Goal: Task Accomplishment & Management: Use online tool/utility

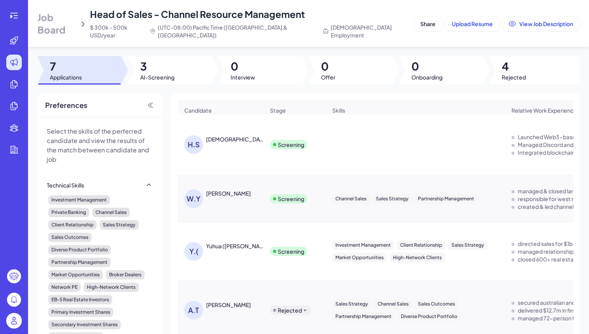
click at [162, 59] on span "3" at bounding box center [157, 66] width 34 height 14
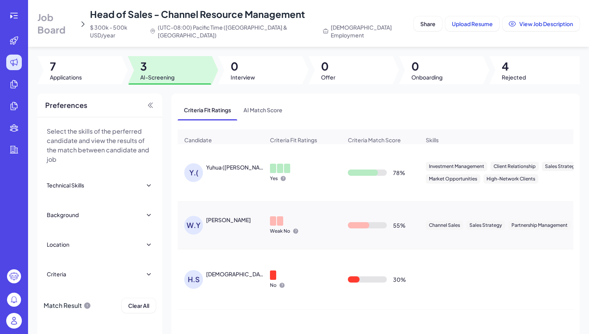
click at [222, 170] on div "Y.( Yuhua ([PERSON_NAME]" at bounding box center [224, 172] width 80 height 19
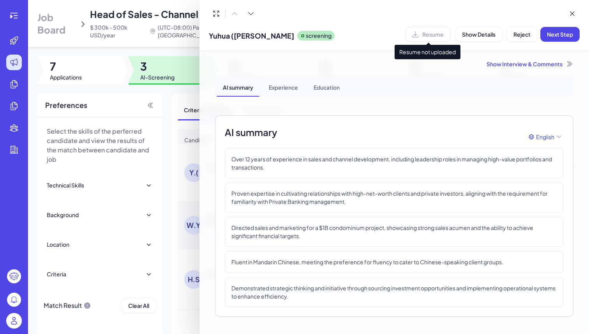
click at [434, 37] on div "Resume" at bounding box center [428, 34] width 46 height 15
click at [177, 55] on div at bounding box center [294, 167] width 589 height 334
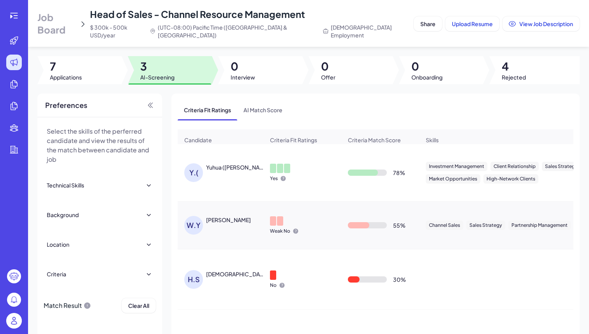
click at [234, 222] on div "W.Y WES YOUNG" at bounding box center [224, 225] width 80 height 19
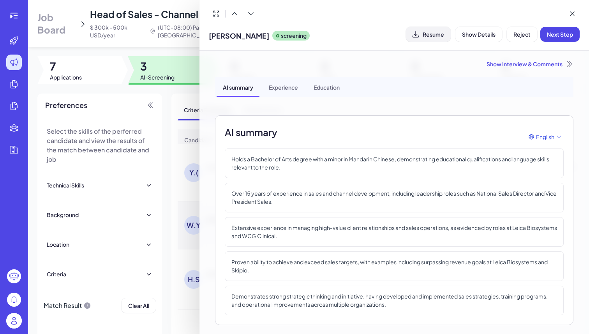
click at [437, 35] on span "Resume" at bounding box center [433, 34] width 21 height 7
click at [167, 117] on div at bounding box center [294, 167] width 589 height 334
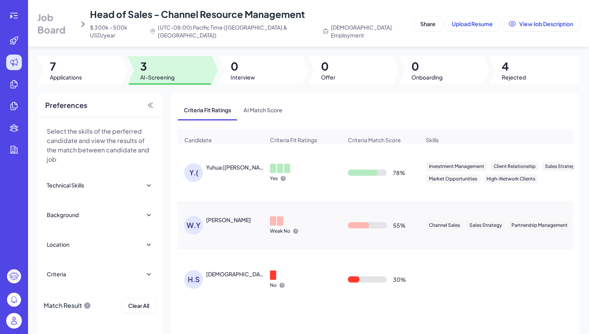
click at [231, 271] on div "[DEMOGRAPHIC_DATA] [PERSON_NAME]" at bounding box center [235, 274] width 58 height 8
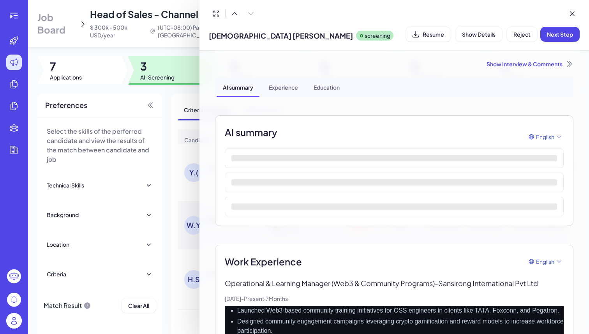
click at [385, 16] on div at bounding box center [394, 13] width 371 height 15
click at [378, 13] on div at bounding box center [394, 13] width 371 height 15
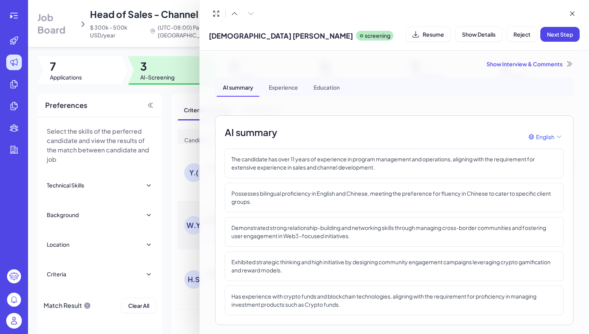
click at [381, 12] on div at bounding box center [394, 13] width 371 height 15
click at [531, 21] on div "Hemachandiran Somaskandan screening Resume Show Details Reject Next Step" at bounding box center [394, 25] width 371 height 38
click at [376, 14] on div at bounding box center [394, 13] width 371 height 15
click at [362, 44] on div "Hemachandiran Somaskandan screening Resume Show Details Reject Next Step" at bounding box center [395, 25] width 390 height 51
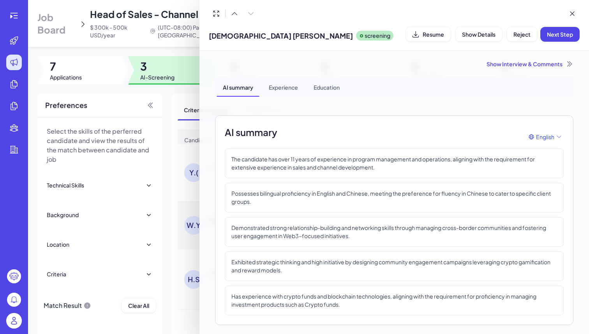
click at [433, 42] on div "Hemachandiran Somaskandan screening Resume Show Details Reject Next Step" at bounding box center [394, 34] width 371 height 20
click at [431, 33] on span "Resume" at bounding box center [433, 34] width 21 height 7
click at [138, 45] on div at bounding box center [294, 167] width 589 height 334
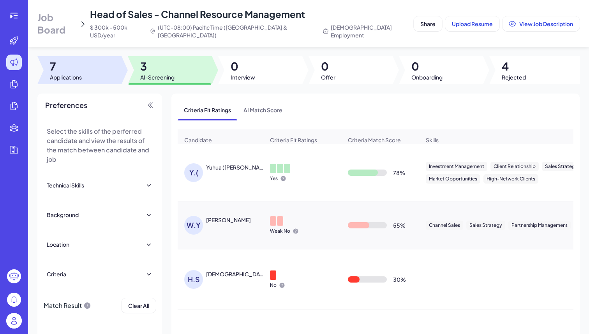
click at [82, 59] on span "7" at bounding box center [66, 66] width 32 height 14
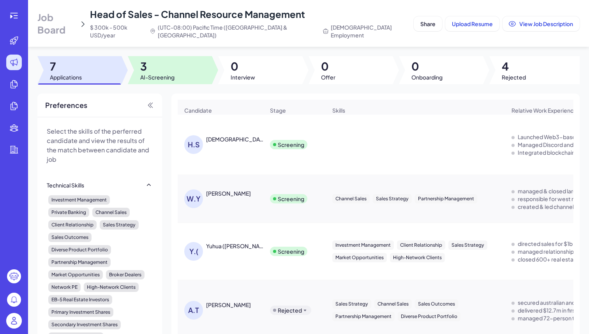
click at [166, 62] on span "3" at bounding box center [157, 66] width 34 height 14
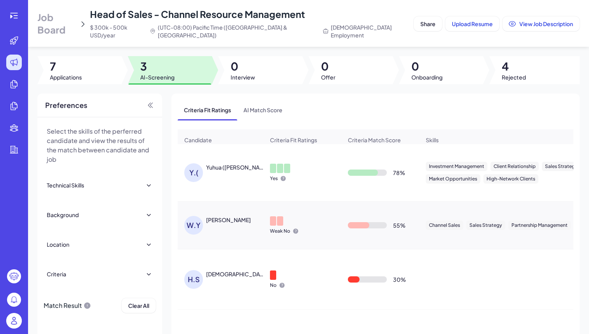
click at [245, 270] on div "[DEMOGRAPHIC_DATA] [PERSON_NAME]" at bounding box center [235, 274] width 58 height 8
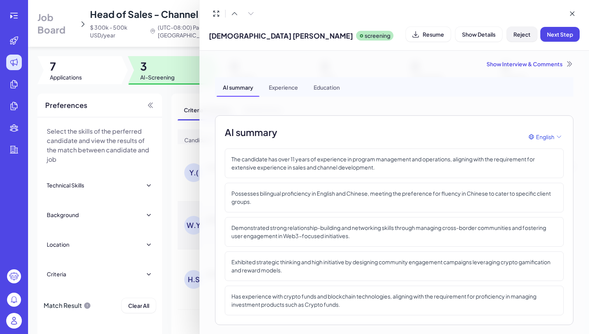
click at [510, 35] on button "Reject" at bounding box center [522, 34] width 30 height 15
click at [566, 87] on span "Ok" at bounding box center [565, 84] width 8 height 7
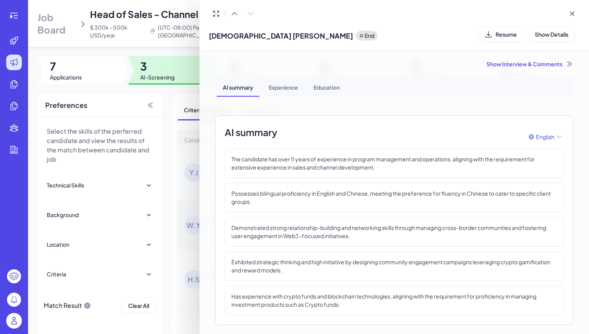
click at [187, 77] on div at bounding box center [294, 167] width 589 height 334
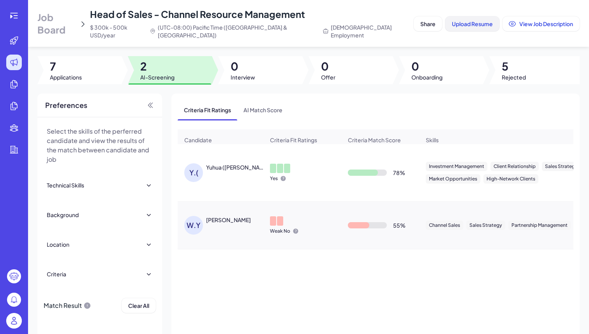
click at [453, 20] on span "Upload Resume" at bounding box center [472, 23] width 41 height 7
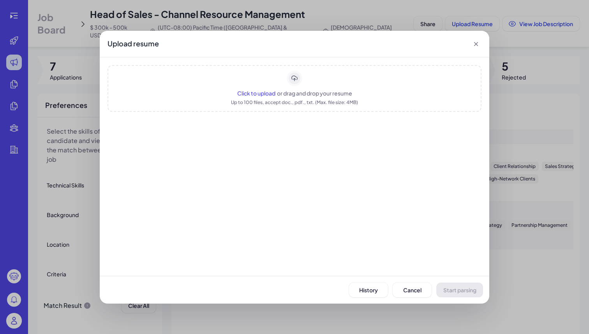
click at [258, 96] on span "Click to upload" at bounding box center [256, 93] width 38 height 7
click at [408, 292] on span "Cancel" at bounding box center [412, 289] width 18 height 7
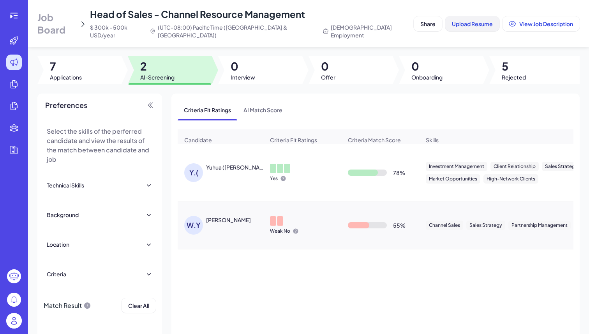
click at [450, 24] on button "Upload Resume" at bounding box center [472, 23] width 54 height 15
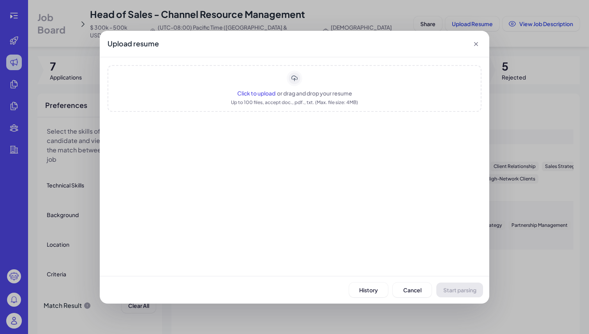
click at [254, 92] on span "Click to upload" at bounding box center [256, 93] width 38 height 7
click at [452, 288] on span "Start parsing" at bounding box center [459, 289] width 33 height 7
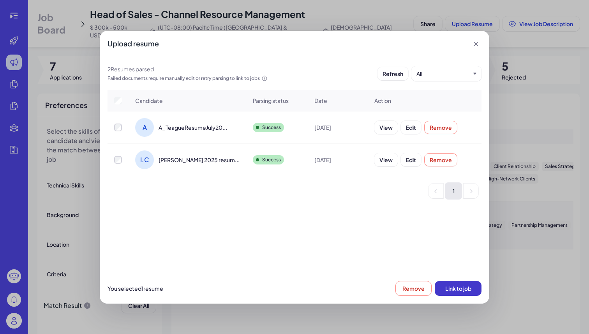
click at [448, 286] on span "Link to job" at bounding box center [458, 288] width 26 height 7
click at [473, 46] on icon at bounding box center [476, 44] width 8 height 8
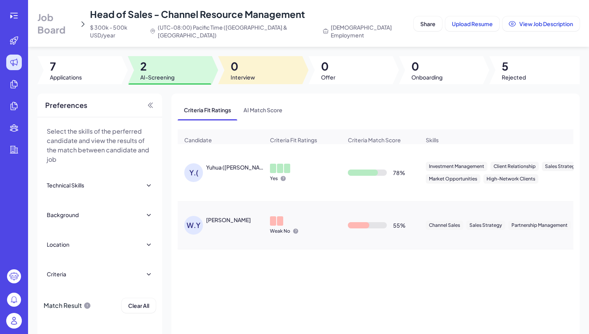
click at [279, 67] on div at bounding box center [260, 70] width 84 height 28
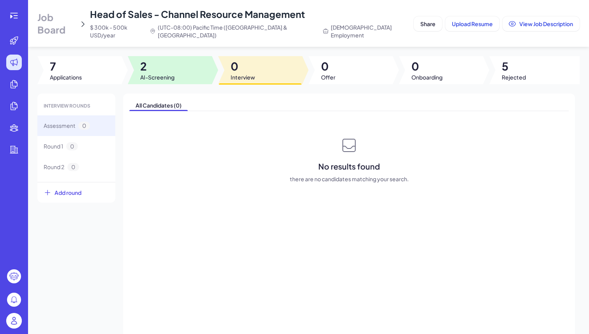
click at [155, 73] on span "AI-Screening" at bounding box center [157, 77] width 34 height 8
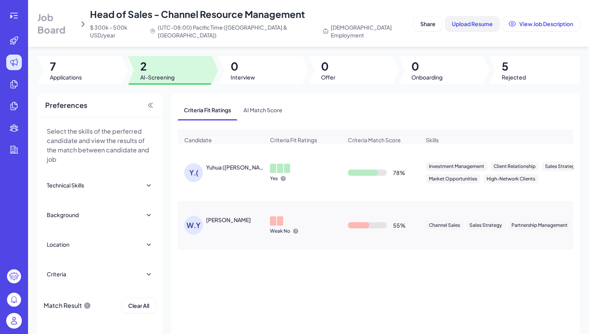
click at [452, 22] on span "Upload Resume" at bounding box center [472, 23] width 41 height 7
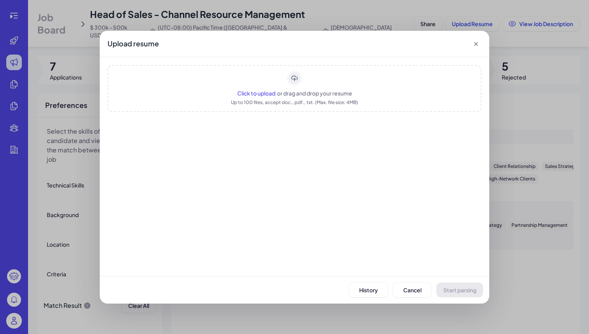
click at [246, 91] on span "Click to upload" at bounding box center [256, 93] width 38 height 7
click at [458, 291] on span "Start parsing" at bounding box center [459, 289] width 33 height 7
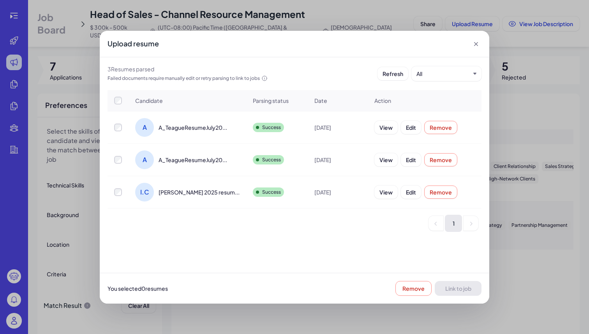
click at [113, 129] on div at bounding box center [118, 128] width 20 height 8
click at [456, 288] on span "Link to job" at bounding box center [458, 288] width 26 height 7
click at [477, 40] on icon at bounding box center [476, 44] width 8 height 8
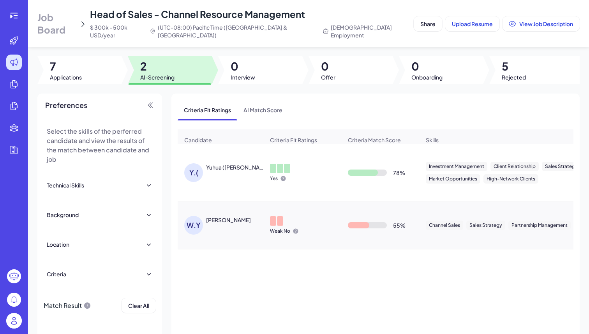
click at [244, 166] on div "Yuhua ([PERSON_NAME]" at bounding box center [235, 167] width 58 height 8
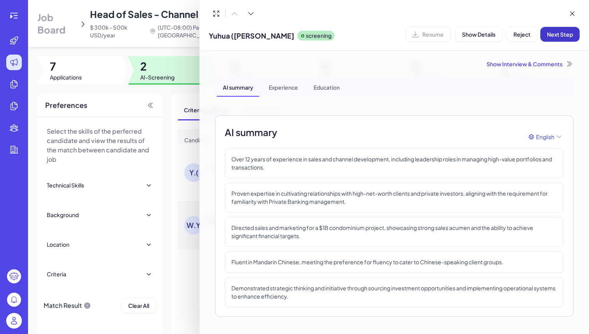
click at [546, 35] on button "Next Step" at bounding box center [559, 34] width 39 height 15
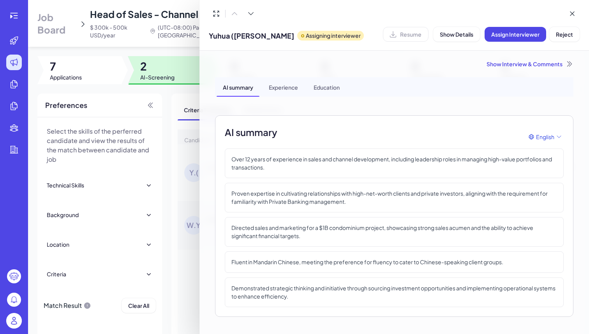
click at [175, 42] on div at bounding box center [294, 167] width 589 height 334
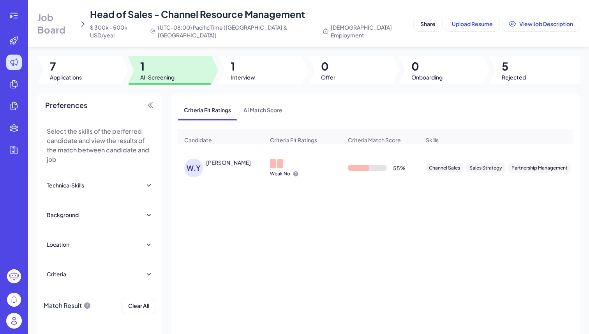
click at [215, 161] on div "[PERSON_NAME]" at bounding box center [228, 163] width 45 height 8
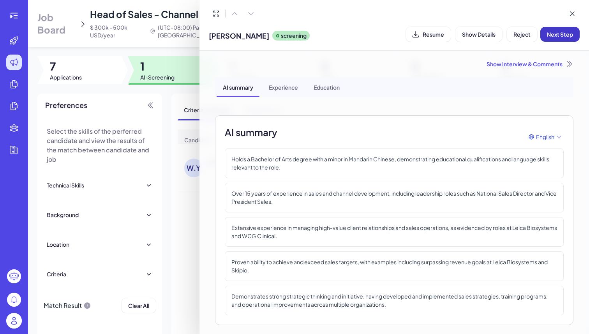
click at [560, 31] on span "Next Step" at bounding box center [560, 34] width 26 height 7
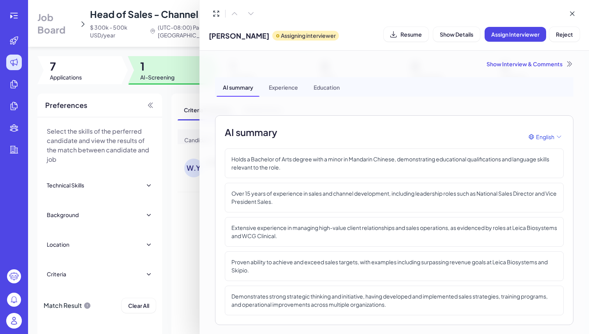
click at [170, 43] on div at bounding box center [294, 167] width 589 height 334
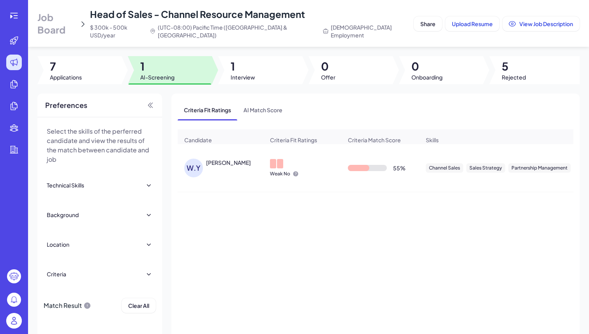
click at [228, 60] on div at bounding box center [260, 70] width 84 height 28
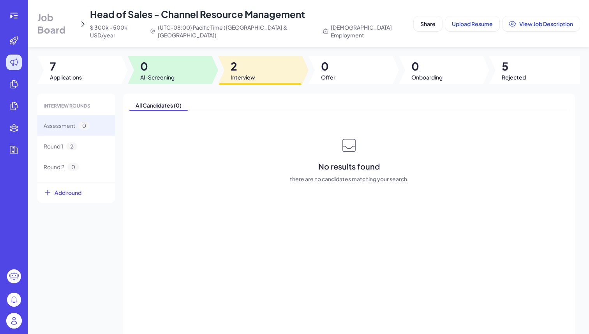
click at [173, 62] on span "0" at bounding box center [157, 66] width 34 height 14
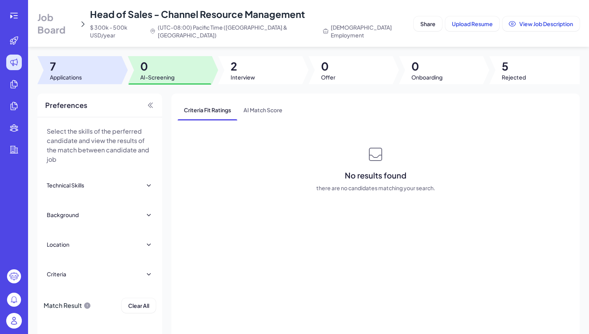
click at [77, 73] on span "Applications" at bounding box center [66, 77] width 32 height 8
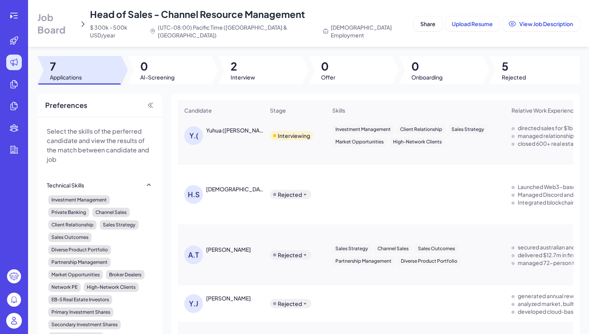
scroll to position [77, 0]
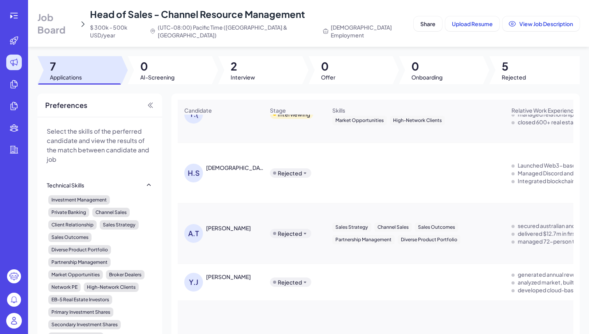
click at [234, 226] on div "[PERSON_NAME]" at bounding box center [228, 228] width 45 height 8
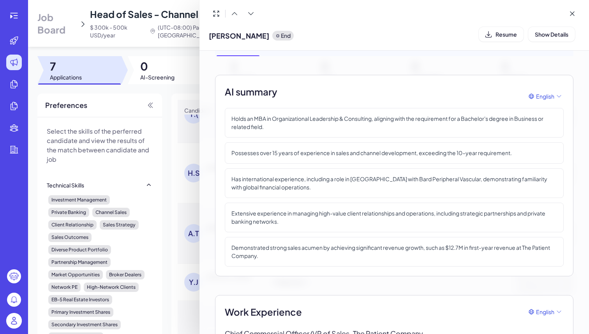
scroll to position [0, 0]
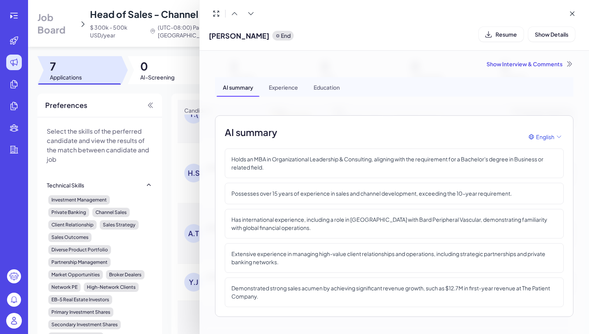
click at [519, 62] on div "Show Interview & Comments" at bounding box center [394, 64] width 358 height 8
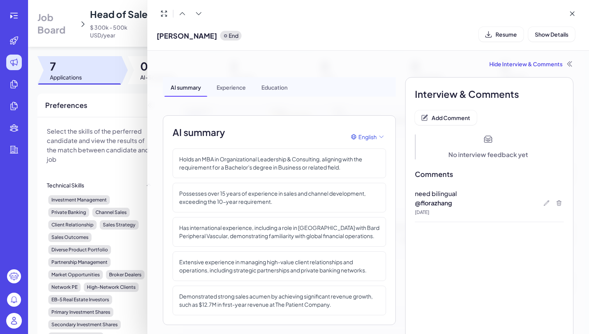
click at [220, 38] on div "End" at bounding box center [230, 36] width 21 height 10
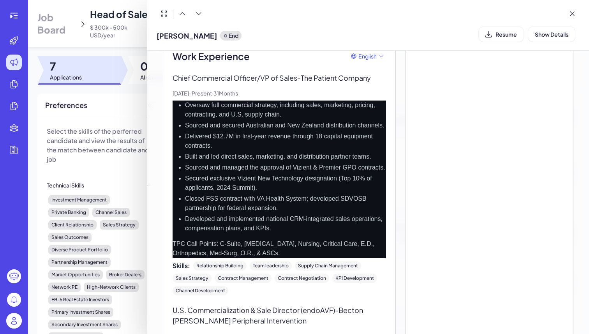
scroll to position [66, 0]
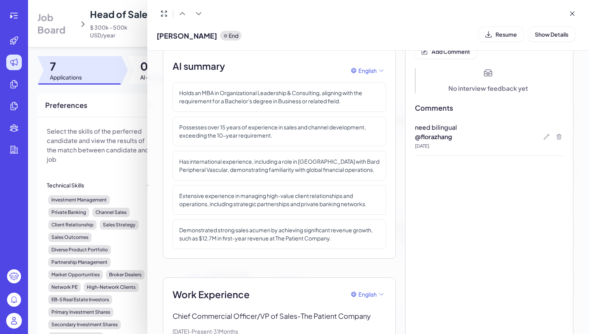
click at [102, 68] on div at bounding box center [294, 167] width 589 height 334
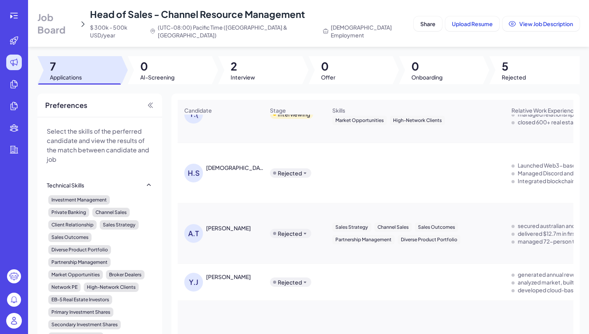
click at [102, 68] on div at bounding box center [79, 70] width 84 height 28
click at [502, 65] on span "5" at bounding box center [514, 66] width 24 height 14
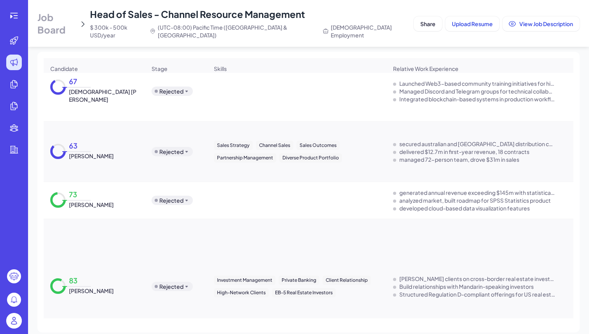
scroll to position [0, 0]
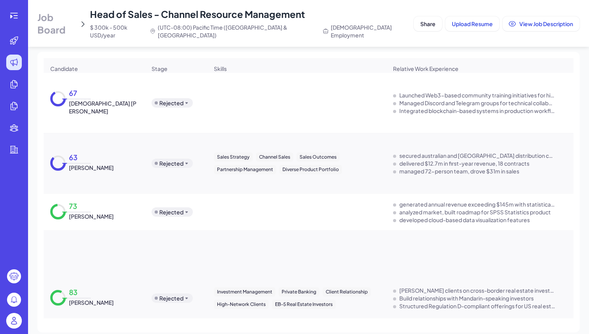
click at [186, 160] on icon at bounding box center [187, 163] width 6 height 6
click at [178, 169] on div "Screening" at bounding box center [172, 171] width 26 height 8
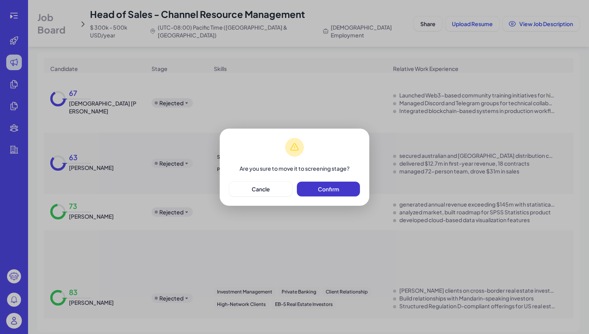
click at [318, 186] on span "Confirm" at bounding box center [328, 188] width 21 height 7
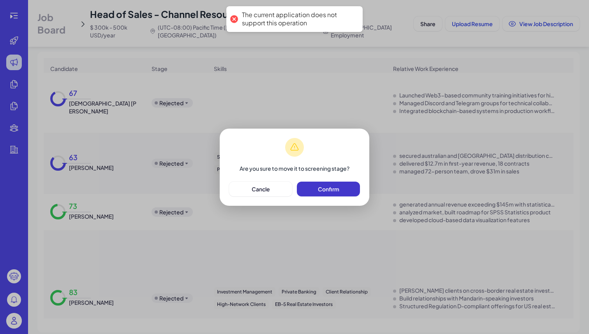
click at [323, 190] on span "Confirm" at bounding box center [328, 188] width 21 height 7
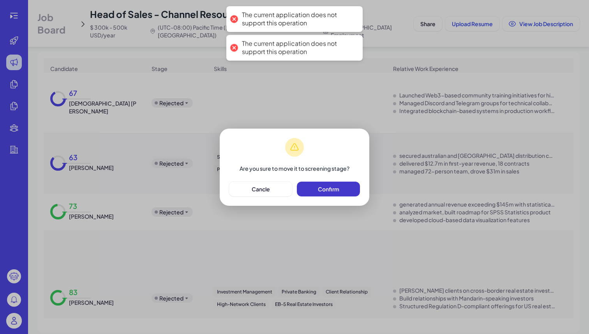
click at [300, 189] on button "Confirm" at bounding box center [328, 189] width 63 height 15
click at [270, 192] on button "Cancle" at bounding box center [260, 189] width 63 height 15
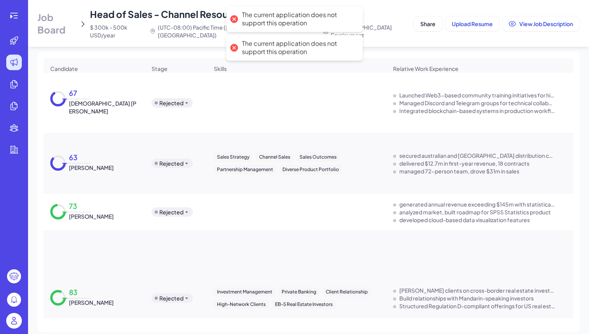
click at [185, 162] on icon at bounding box center [186, 163] width 2 height 2
click at [175, 171] on div "Screening" at bounding box center [172, 171] width 26 height 8
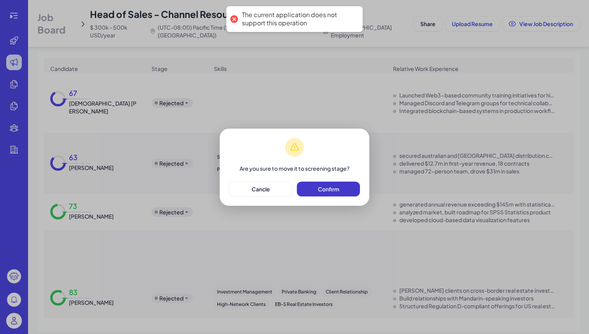
click at [342, 183] on button "Confirm" at bounding box center [328, 189] width 63 height 15
click at [212, 3] on div "Are you sure to move it to screening stage? Cancle Confirm" at bounding box center [294, 167] width 589 height 334
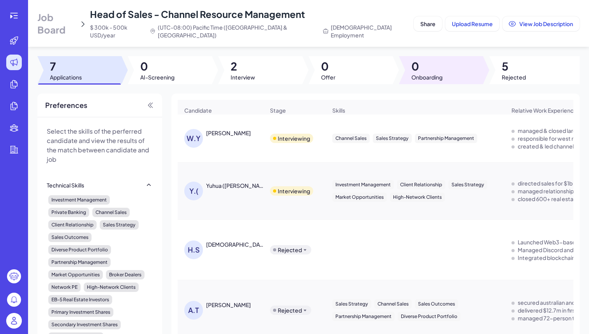
click at [483, 56] on div at bounding box center [486, 70] width 6 height 28
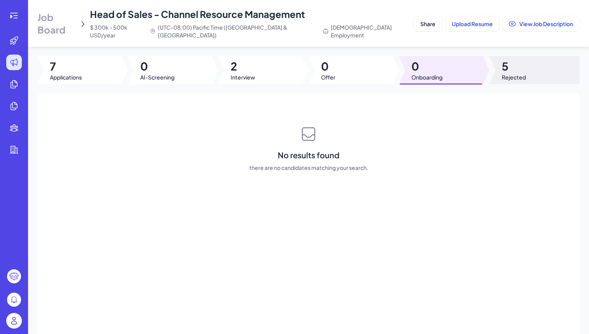
click at [515, 59] on span "5" at bounding box center [514, 66] width 24 height 14
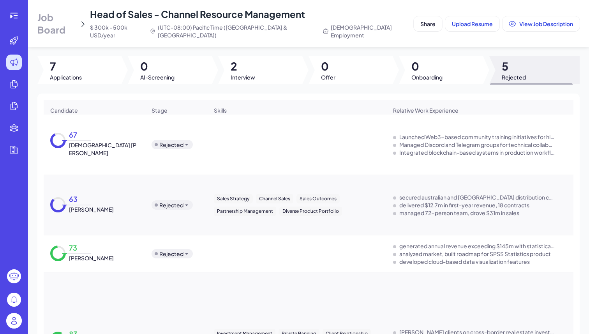
click at [185, 203] on icon at bounding box center [187, 205] width 6 height 6
click at [181, 210] on div "Screening" at bounding box center [172, 212] width 26 height 8
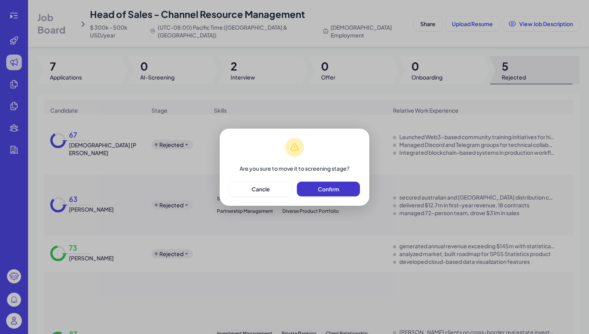
click at [320, 194] on button "Confirm" at bounding box center [328, 189] width 63 height 15
click at [305, 189] on button "Confirm" at bounding box center [328, 189] width 63 height 15
click at [258, 187] on span "Cancle" at bounding box center [261, 188] width 18 height 7
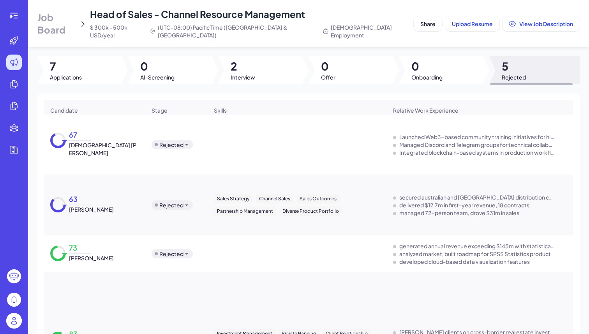
click at [72, 19] on span "Job Board" at bounding box center [56, 23] width 39 height 25
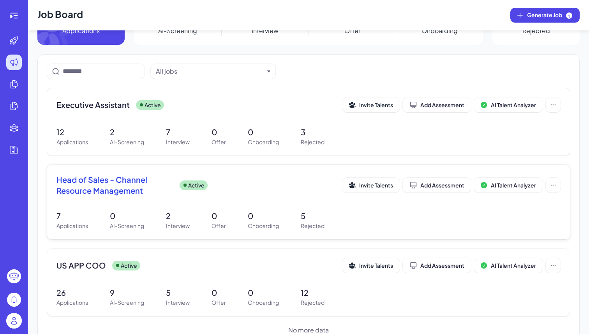
scroll to position [38, 0]
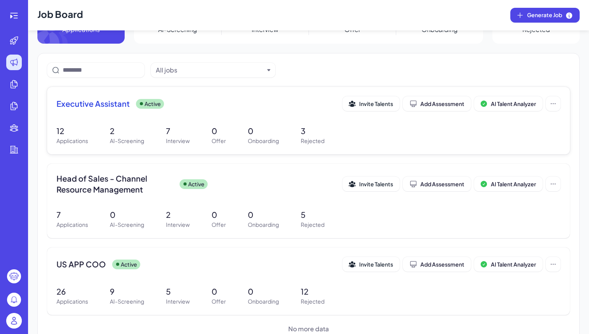
click at [112, 115] on div "Executive Assistant Active Invite Talents Add Assessment AI Talent Analyzer" at bounding box center [309, 105] width 504 height 19
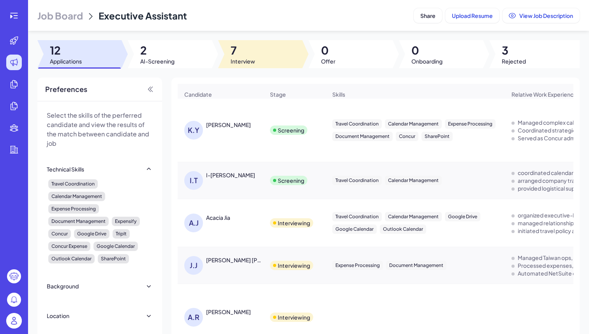
click at [231, 57] on span "Interview" at bounding box center [243, 61] width 25 height 8
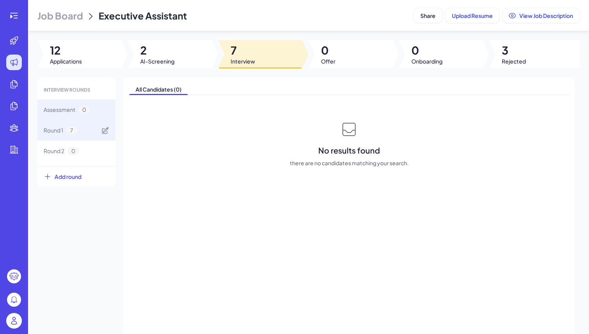
click at [63, 133] on span "Round 1" at bounding box center [53, 130] width 19 height 8
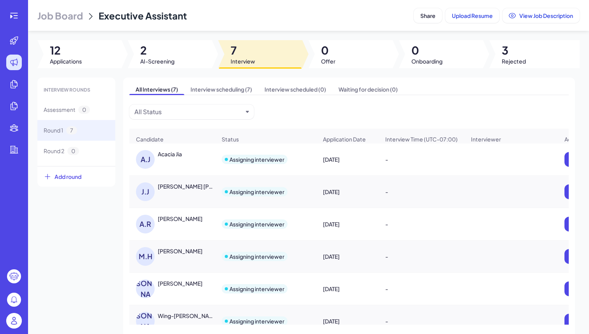
click at [169, 164] on div "A.J Acacia Jia" at bounding box center [176, 159] width 80 height 19
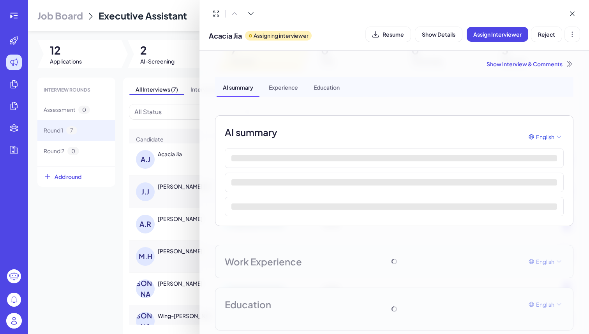
click at [76, 251] on div at bounding box center [294, 167] width 589 height 334
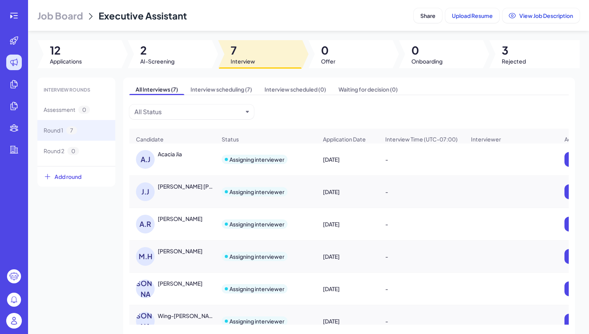
click at [157, 161] on div "A.J" at bounding box center [147, 159] width 22 height 19
click at [162, 207] on div "[PERSON_NAME] [PERSON_NAME]" at bounding box center [172, 191] width 85 height 31
click at [170, 190] on div "[PERSON_NAME] [PERSON_NAME]" at bounding box center [187, 186] width 58 height 8
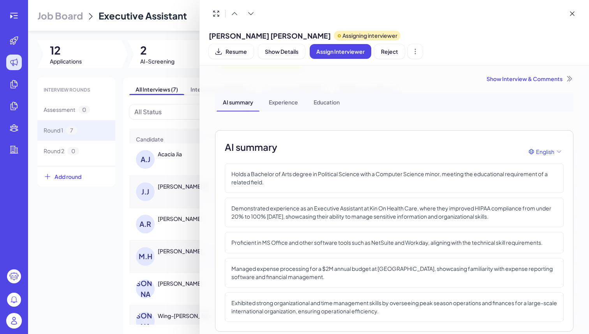
click at [121, 211] on div at bounding box center [294, 167] width 589 height 334
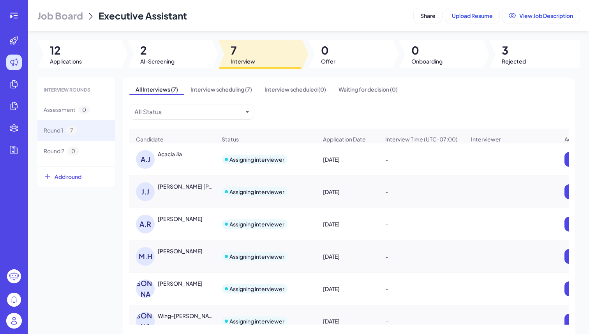
click at [79, 18] on span "Job Board" at bounding box center [60, 15] width 46 height 12
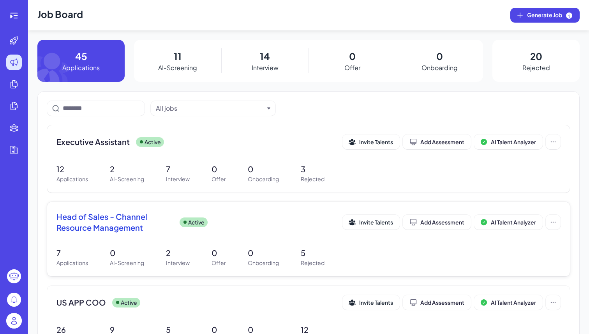
scroll to position [57, 0]
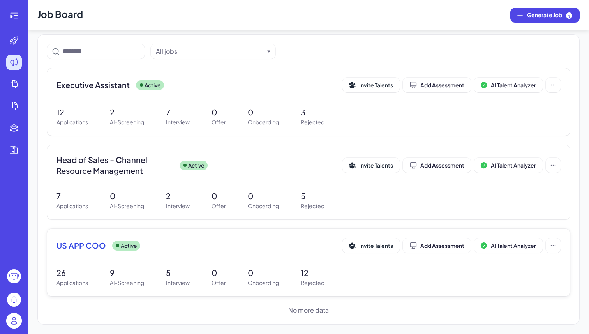
click at [136, 251] on div "US APP COO Active Invite Talents Add Assessment AI Talent Analyzer" at bounding box center [309, 245] width 504 height 15
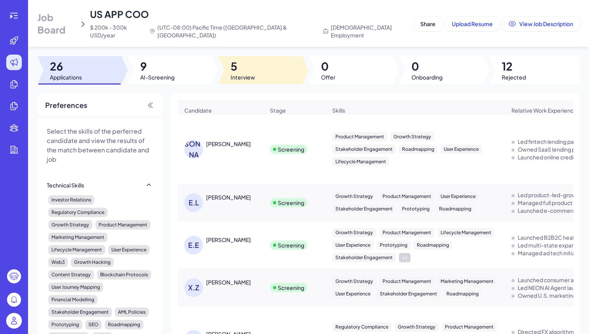
click at [252, 64] on span "5" at bounding box center [243, 66] width 25 height 14
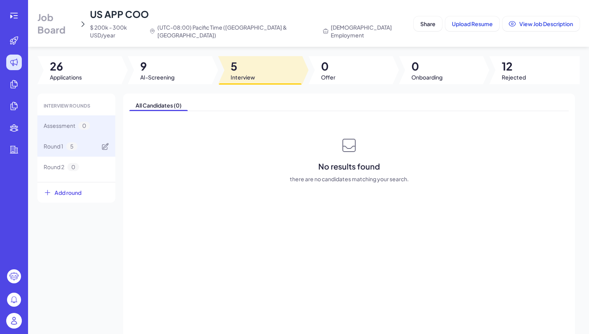
click at [85, 136] on div "Round 1 5" at bounding box center [76, 146] width 78 height 21
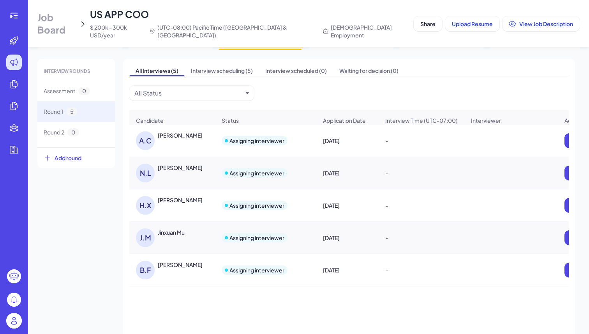
scroll to position [42, 0]
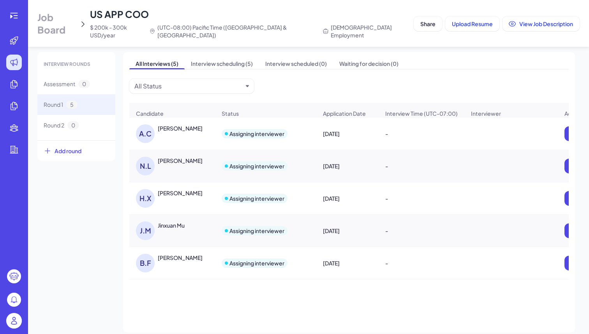
click at [178, 129] on div "A.C [PERSON_NAME]" at bounding box center [176, 133] width 80 height 19
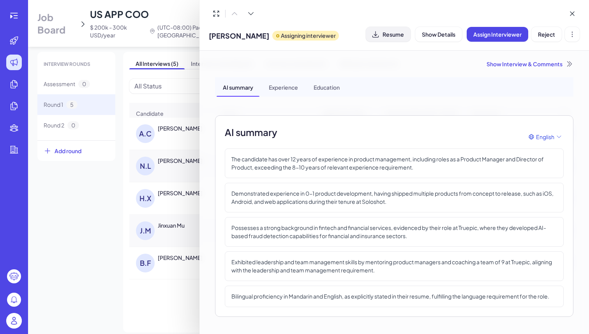
click at [390, 35] on span "Resume" at bounding box center [393, 34] width 21 height 7
click at [87, 164] on div at bounding box center [294, 167] width 589 height 334
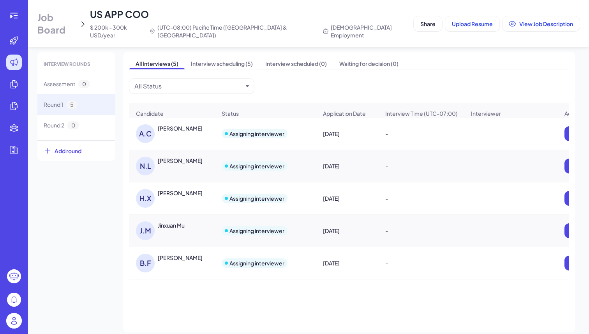
click at [170, 159] on div "[PERSON_NAME]" at bounding box center [180, 161] width 45 height 8
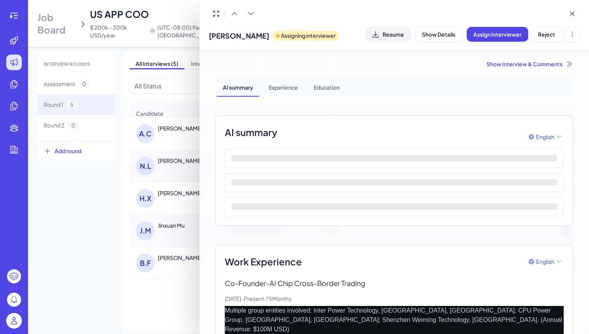
click at [382, 35] on button "Resume" at bounding box center [388, 34] width 45 height 15
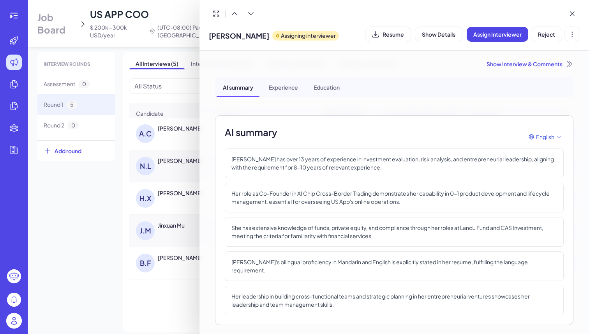
click at [104, 199] on div at bounding box center [294, 167] width 589 height 334
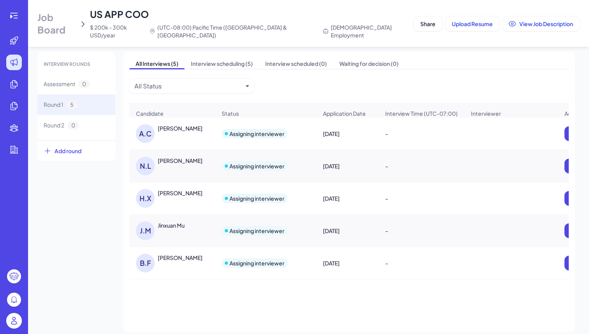
click at [164, 191] on div "[PERSON_NAME]" at bounding box center [180, 193] width 45 height 8
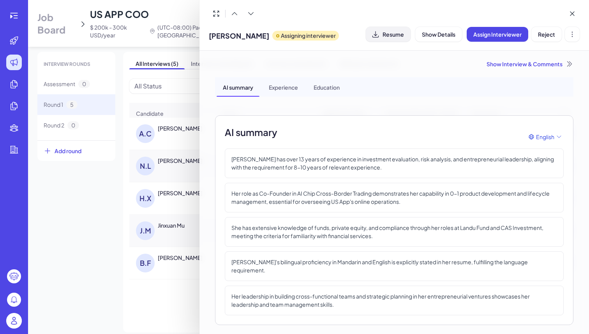
click at [386, 36] on span "Resume" at bounding box center [393, 34] width 21 height 7
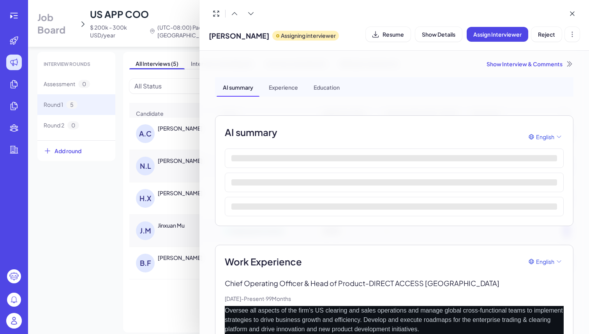
click at [115, 240] on div at bounding box center [294, 167] width 589 height 334
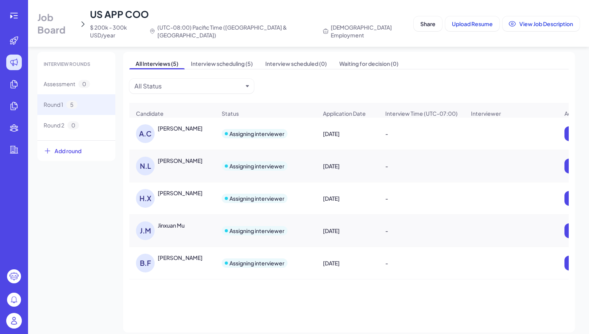
click at [178, 224] on div "Jinxuan Mu" at bounding box center [171, 225] width 27 height 8
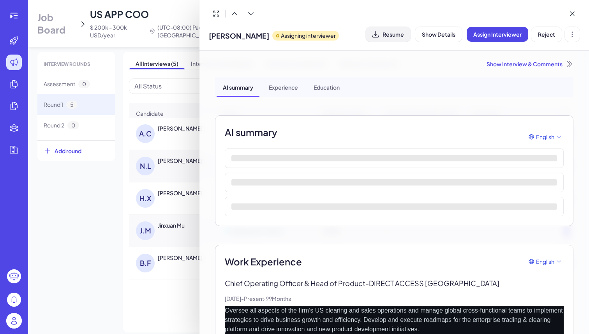
click at [379, 38] on button "Resume" at bounding box center [388, 34] width 45 height 15
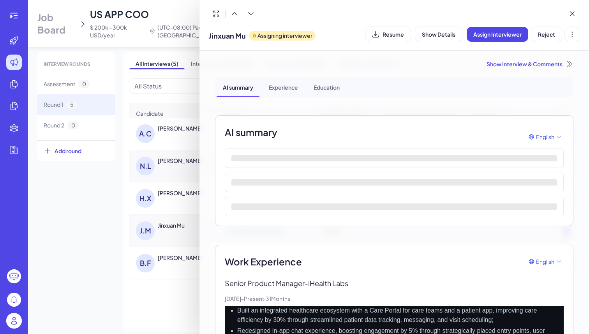
click at [164, 256] on div at bounding box center [294, 167] width 589 height 334
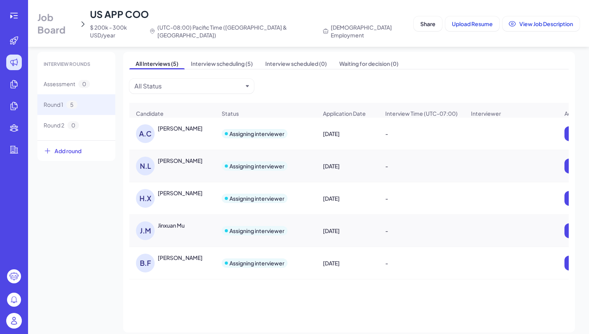
click at [169, 254] on div "[PERSON_NAME]" at bounding box center [180, 258] width 45 height 8
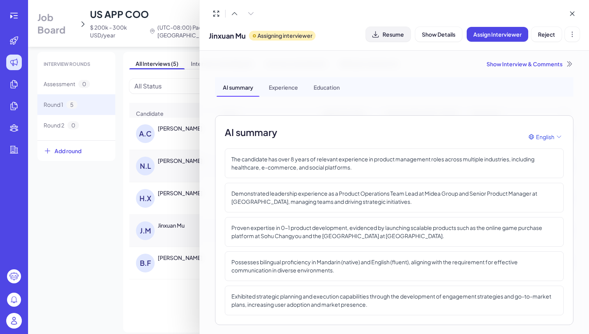
click at [372, 37] on icon at bounding box center [376, 34] width 8 height 8
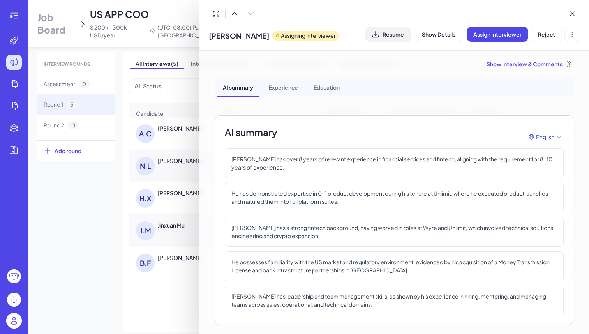
drag, startPoint x: 191, startPoint y: 224, endPoint x: 160, endPoint y: 222, distance: 30.4
click at [160, 222] on div at bounding box center [294, 167] width 589 height 334
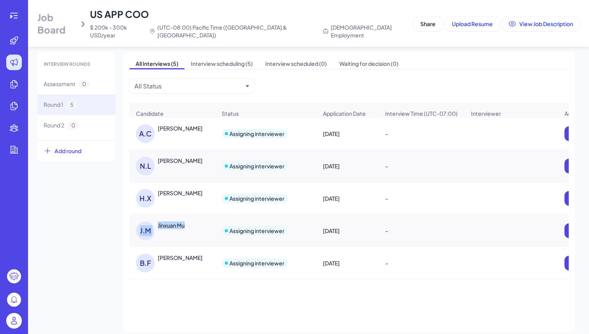
drag, startPoint x: 195, startPoint y: 221, endPoint x: 157, endPoint y: 221, distance: 37.8
click at [157, 221] on div "[PERSON_NAME] Mu" at bounding box center [176, 230] width 80 height 19
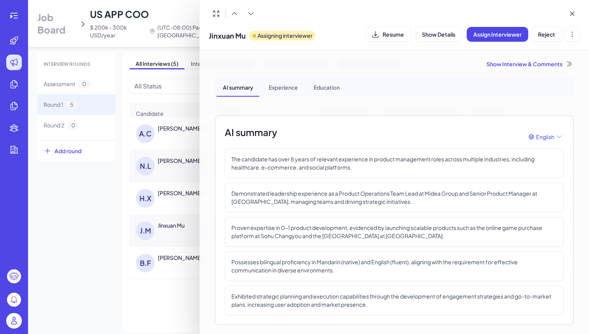
click at [236, 37] on span "Jinxuan Mu" at bounding box center [227, 35] width 37 height 11
copy span "Jinxuan Mu"
click at [401, 35] on span "Resume" at bounding box center [393, 34] width 21 height 7
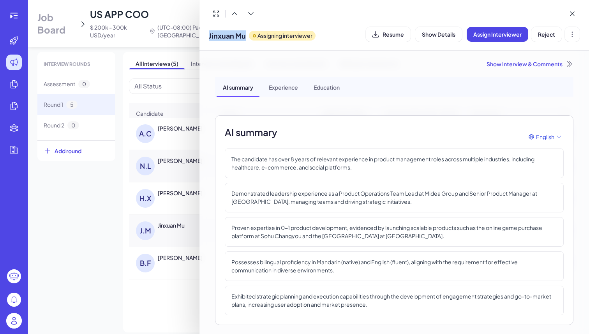
click at [172, 76] on div at bounding box center [294, 167] width 589 height 334
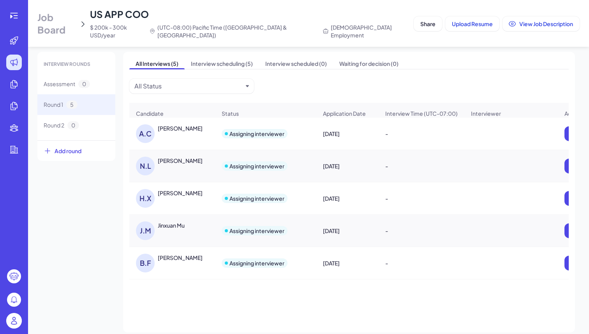
click at [76, 20] on span "Job Board" at bounding box center [56, 23] width 39 height 25
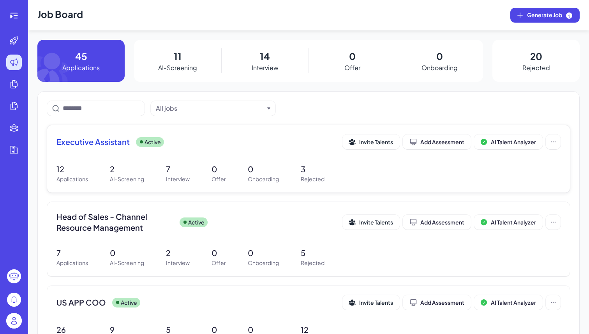
click at [108, 159] on div "Executive Assistant Active Invite Talents Add Assessment AI Talent Analyzer 12 …" at bounding box center [308, 158] width 523 height 67
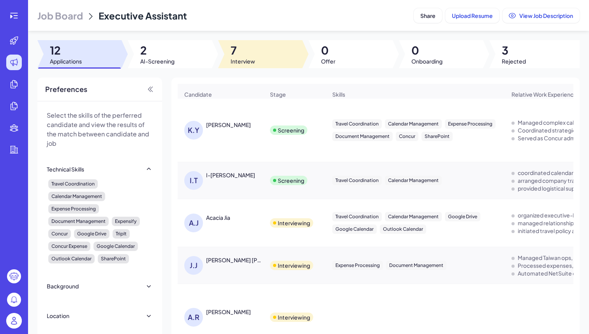
click at [257, 41] on div at bounding box center [260, 54] width 84 height 28
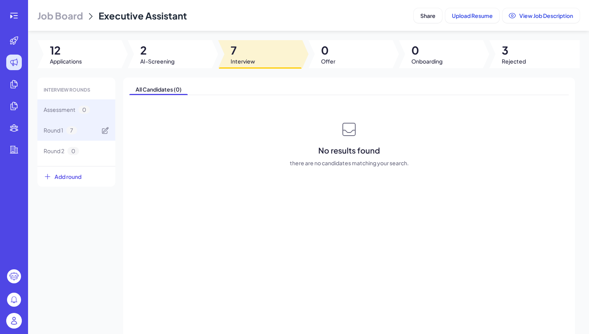
click at [92, 127] on div "Round 1 7" at bounding box center [76, 130] width 78 height 21
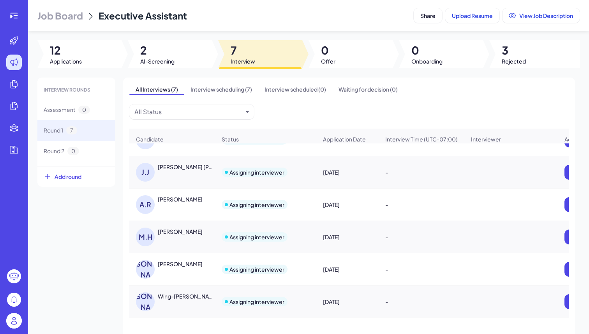
scroll to position [20, 0]
